Goal: Information Seeking & Learning: Learn about a topic

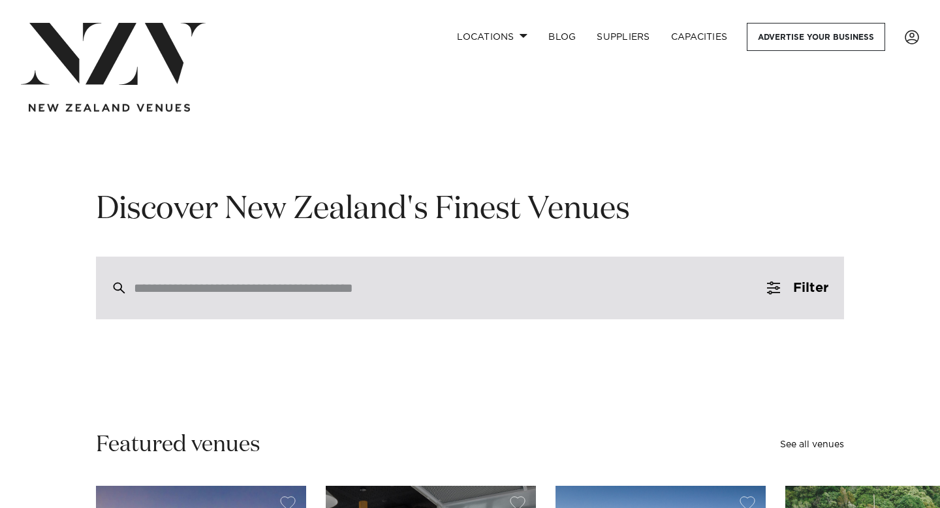
click at [246, 279] on div at bounding box center [470, 288] width 748 height 63
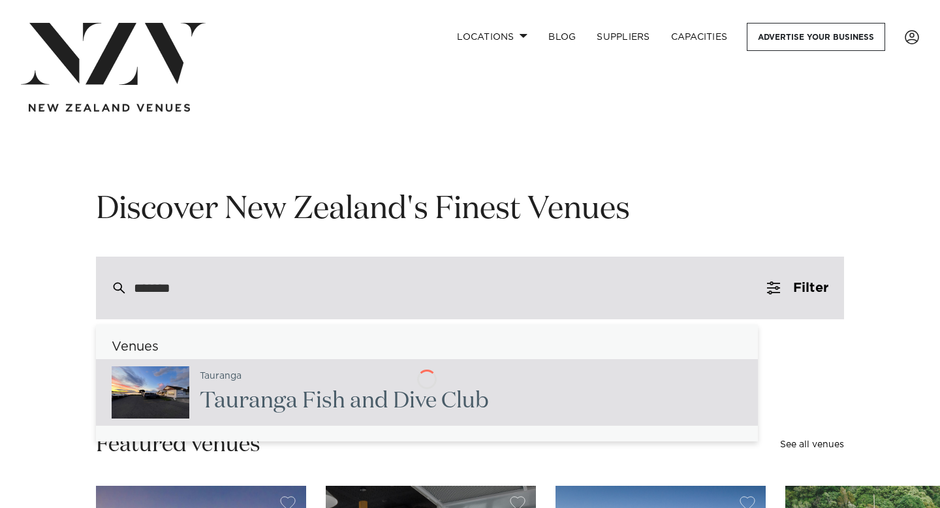
type input "********"
type input "**********"
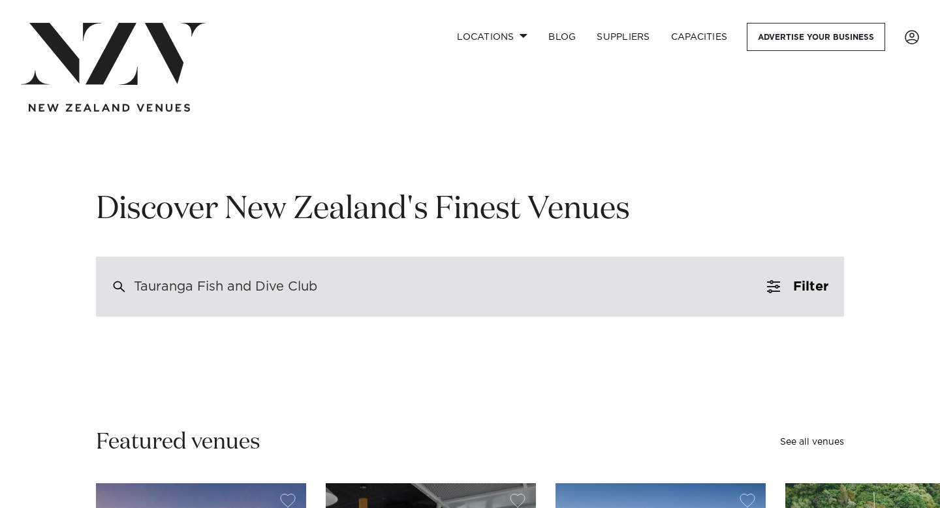
click at [353, 309] on div "Tauranga Fish and Dive Club" at bounding box center [470, 287] width 748 height 60
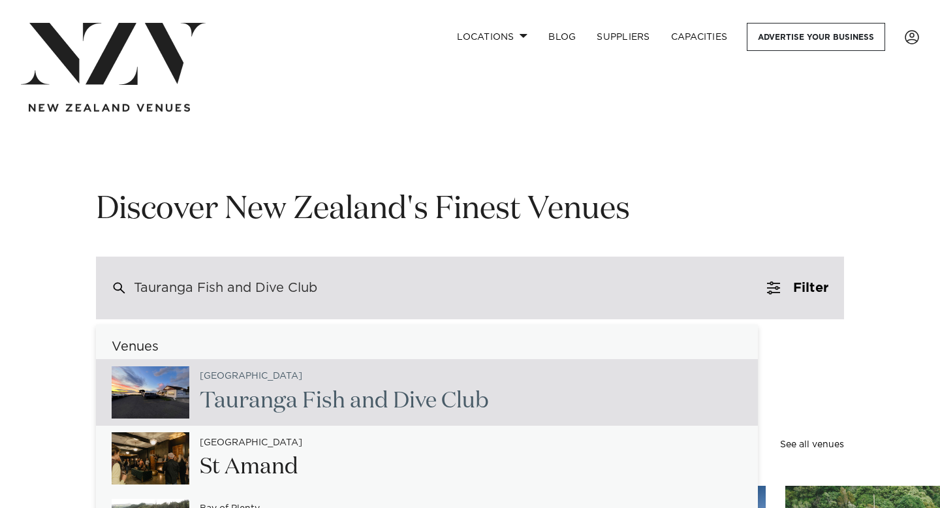
drag, startPoint x: 372, startPoint y: 289, endPoint x: 189, endPoint y: 284, distance: 183.6
click at [189, 284] on div "Tauranga Fish and Dive Club" at bounding box center [470, 288] width 748 height 63
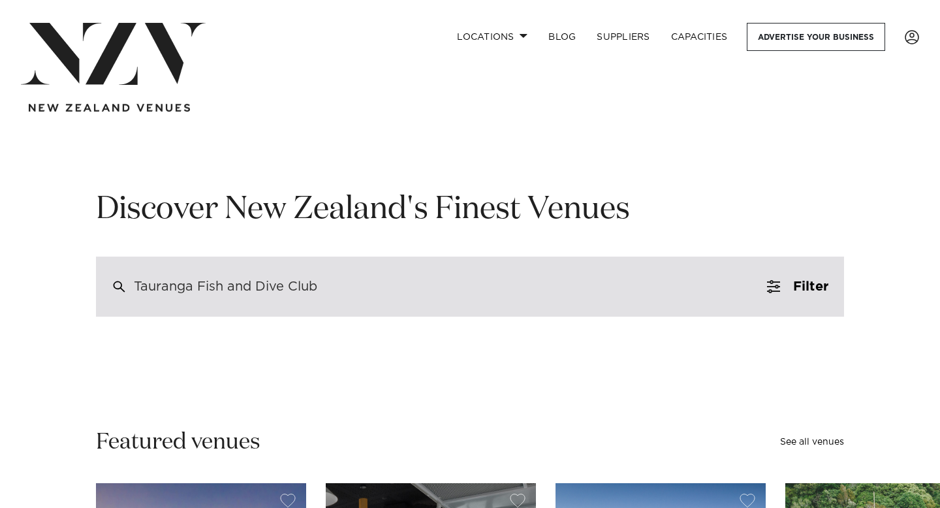
click at [189, 284] on div "Tauranga Fish and Dive Club" at bounding box center [225, 287] width 183 height 12
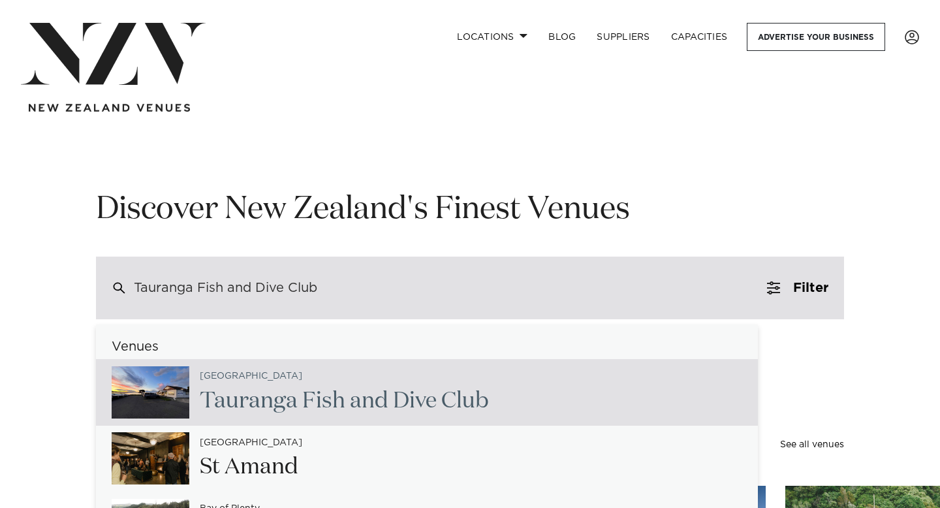
click at [189, 284] on div "Tauranga Fish and Dive Club" at bounding box center [225, 288] width 183 height 12
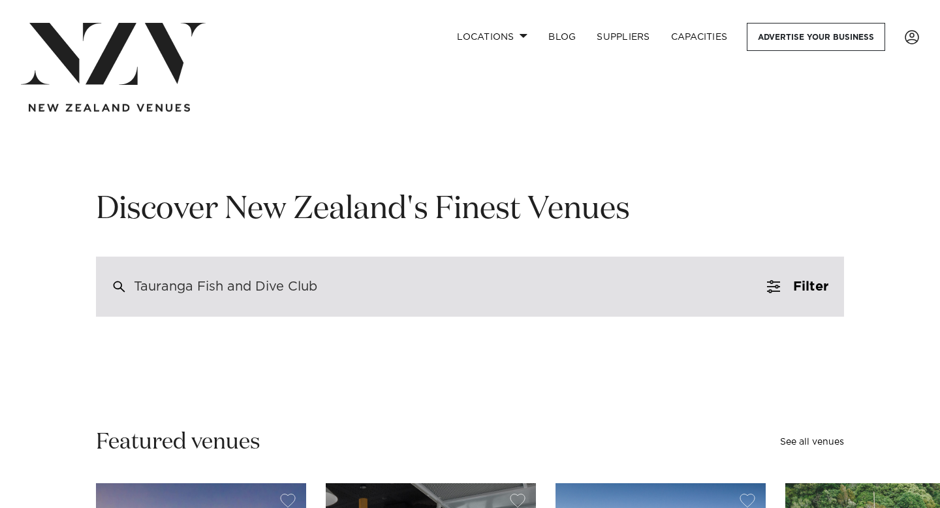
click at [328, 276] on div "Tauranga Fish and Dive Club" at bounding box center [470, 287] width 748 height 60
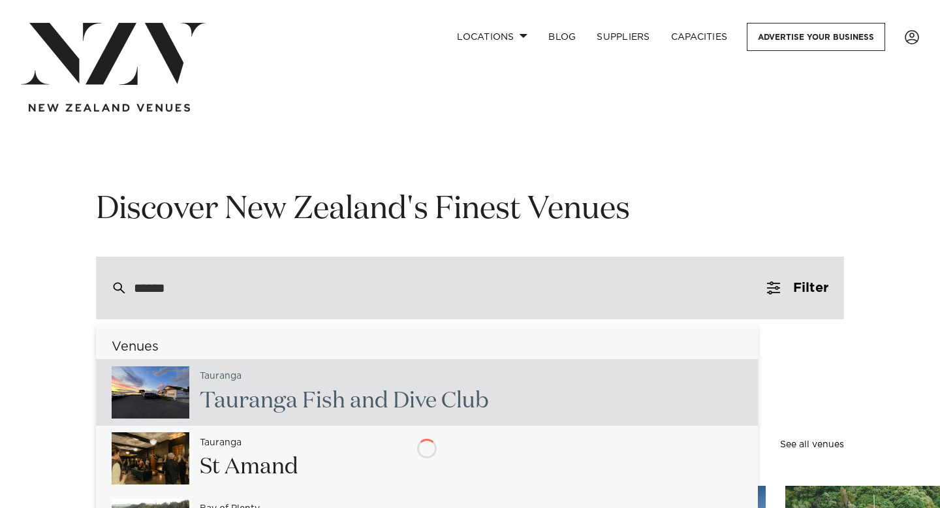
type input "*******"
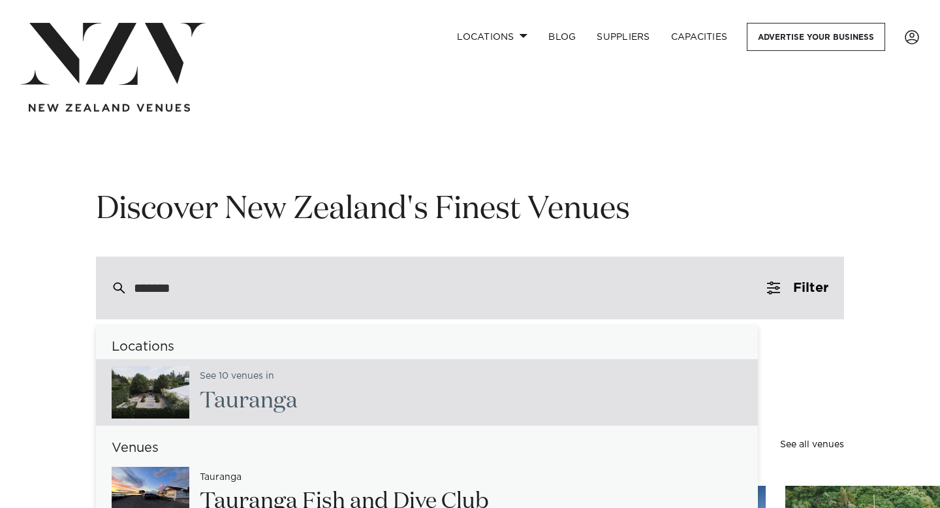
click at [221, 395] on span "Taurang" at bounding box center [243, 401] width 86 height 22
type input "**********"
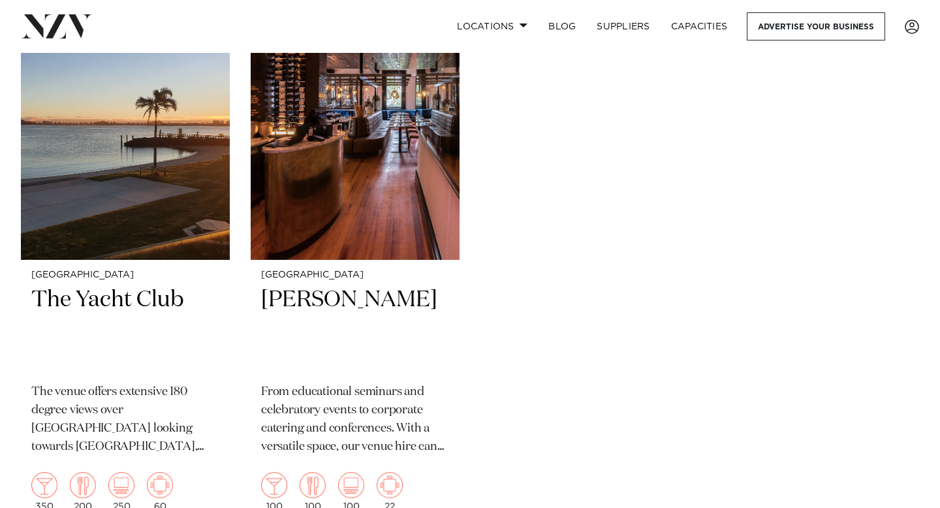
scroll to position [1706, 0]
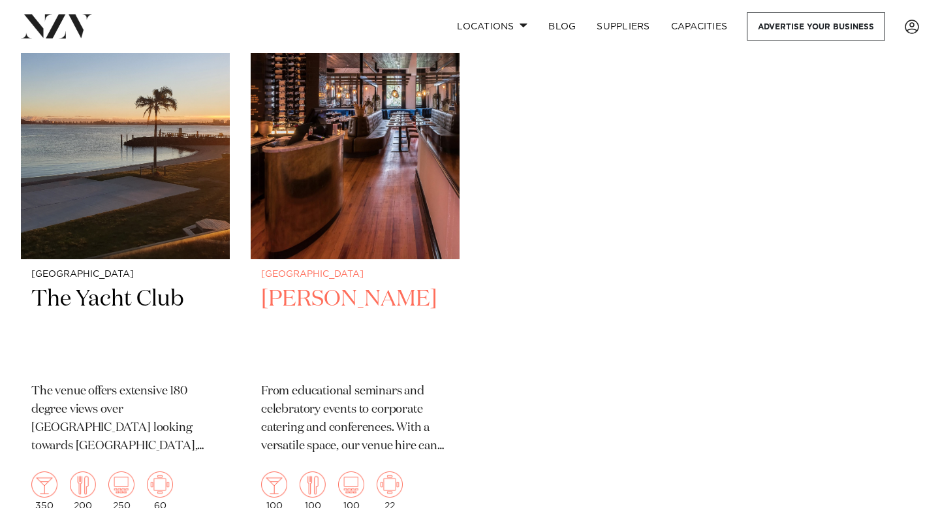
click at [394, 212] on img at bounding box center [355, 118] width 209 height 280
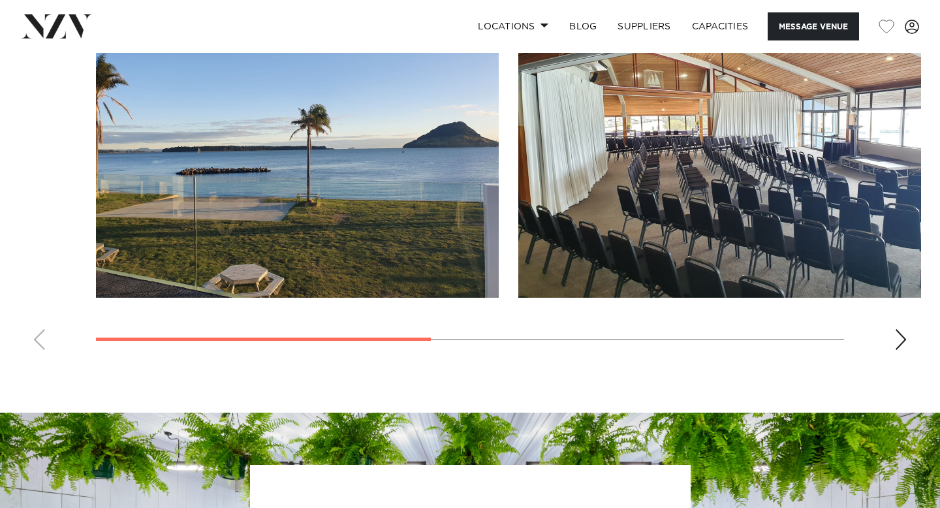
scroll to position [930, 0]
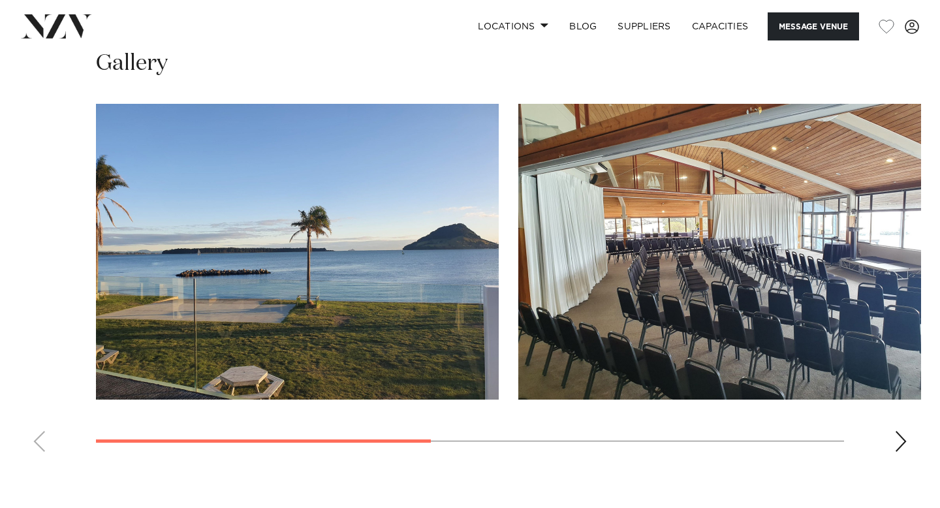
click at [912, 444] on swiper-container at bounding box center [470, 283] width 940 height 358
click at [890, 448] on swiper-container at bounding box center [470, 283] width 940 height 358
click at [898, 442] on div "Next slide" at bounding box center [901, 441] width 13 height 21
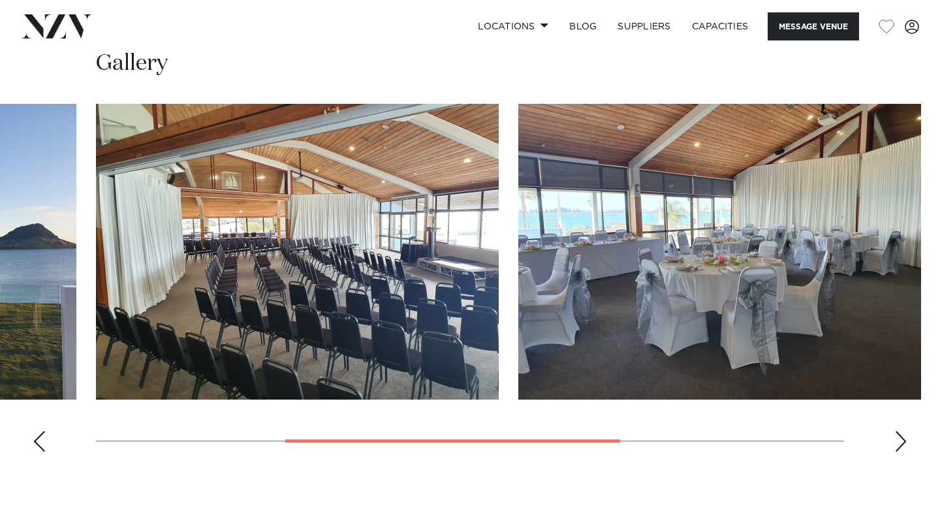
click at [898, 442] on div "Next slide" at bounding box center [901, 441] width 13 height 21
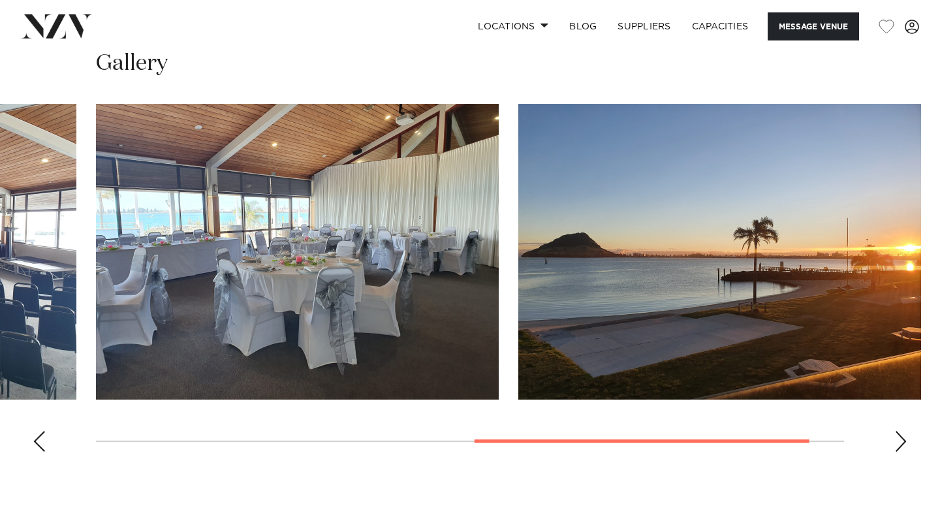
click at [898, 442] on div "Next slide" at bounding box center [901, 441] width 13 height 21
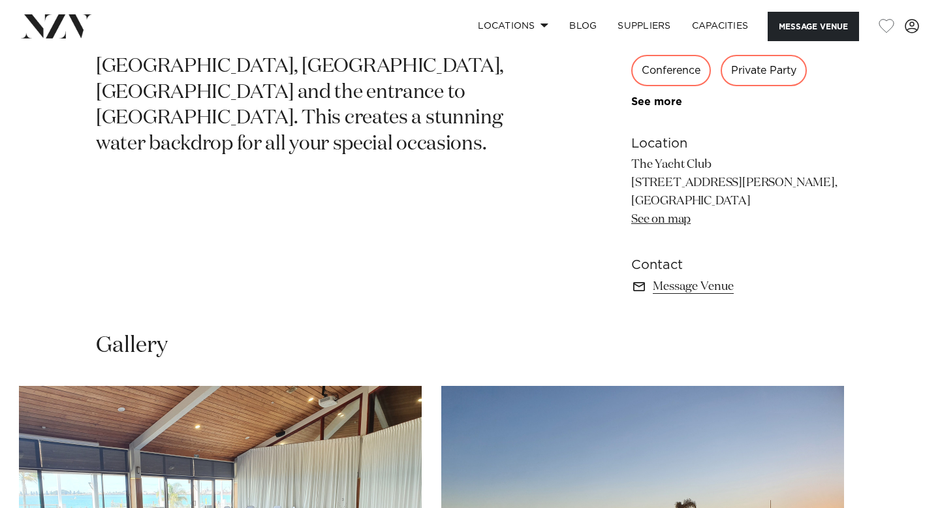
scroll to position [677, 0]
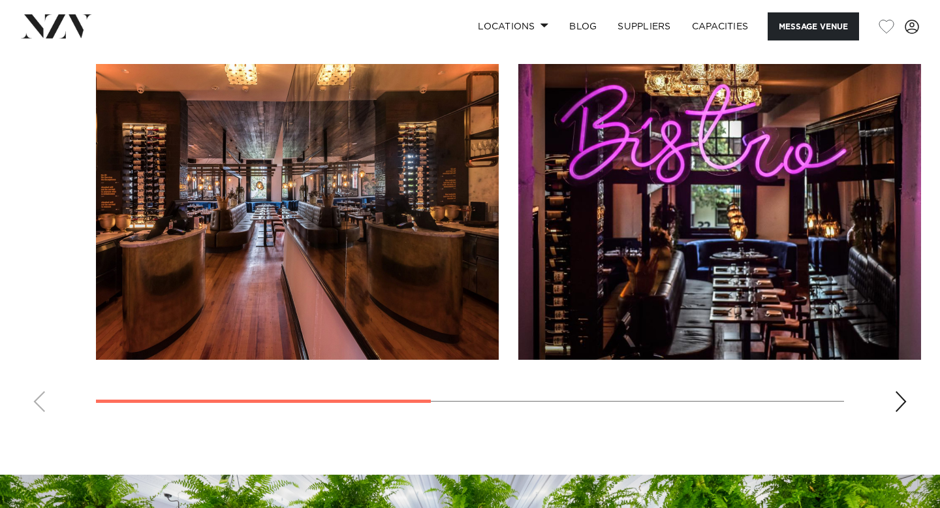
scroll to position [938, 0]
